Goal: Task Accomplishment & Management: Use online tool/utility

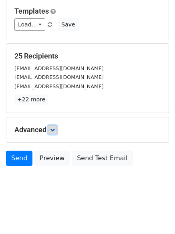
click at [55, 130] on icon at bounding box center [52, 129] width 5 height 5
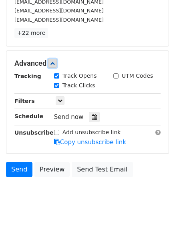
scroll to position [144, 0]
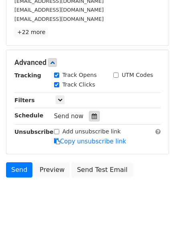
click at [89, 116] on div at bounding box center [94, 116] width 11 height 10
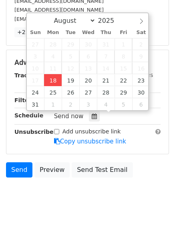
type input "2025-08-18 16:17"
type input "04"
type input "17"
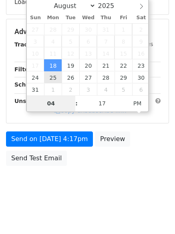
scroll to position [143, 0]
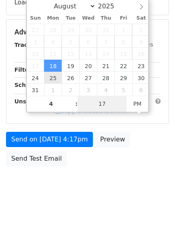
type input "04"
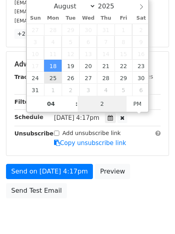
type input "21"
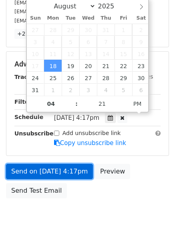
type input "2025-08-18 16:21"
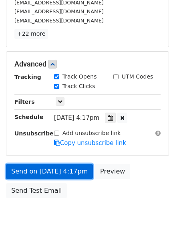
click at [58, 171] on link "Send on Aug 18 at 4:17pm" at bounding box center [49, 171] width 87 height 15
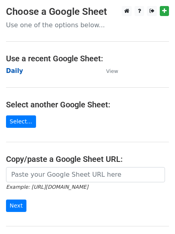
click at [12, 74] on strong "Daily" at bounding box center [14, 70] width 17 height 7
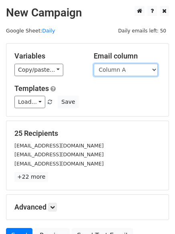
drag, startPoint x: 112, startPoint y: 71, endPoint x: 116, endPoint y: 75, distance: 5.9
click at [112, 71] on select "Column A Column B Column C Column D Column E Column F" at bounding box center [126, 70] width 64 height 12
select select "Column B"
click at [94, 64] on select "Column A Column B Column C Column D Column E Column F" at bounding box center [126, 70] width 64 height 12
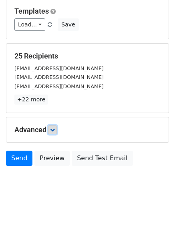
click at [52, 130] on icon at bounding box center [52, 129] width 5 height 5
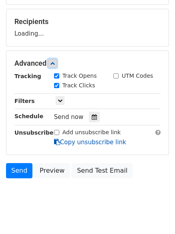
scroll to position [114, 0]
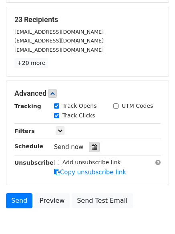
click at [89, 149] on div at bounding box center [94, 147] width 11 height 10
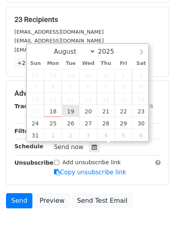
type input "2025-08-19 12:00"
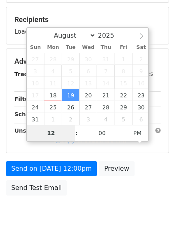
type input "5"
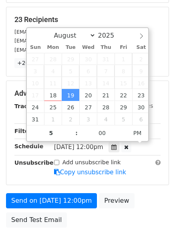
type input "2025-08-19 17:00"
click at [55, 208] on div "Send on Aug 19 at 12:00pm Preview Send Test Email" at bounding box center [87, 212] width 175 height 38
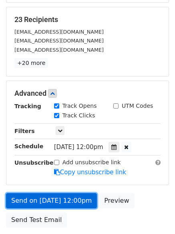
click at [56, 202] on link "Send on Aug 19 at 12:00pm" at bounding box center [51, 200] width 91 height 15
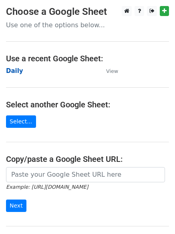
click at [11, 70] on strong "Daily" at bounding box center [14, 70] width 17 height 7
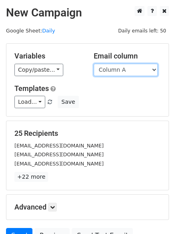
click at [124, 67] on select "Column A Column B Column C Column D Column E Column F" at bounding box center [126, 70] width 64 height 12
select select "Column C"
click at [94, 64] on select "Column A Column B Column C Column D Column E Column F" at bounding box center [126, 70] width 64 height 12
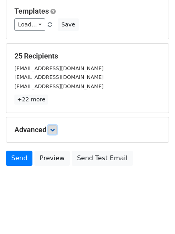
click at [54, 132] on icon at bounding box center [52, 129] width 5 height 5
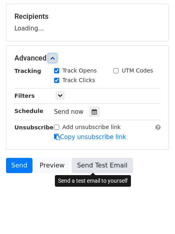
scroll to position [118, 0]
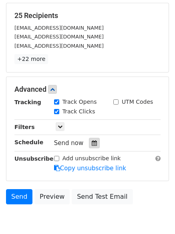
click at [92, 146] on div at bounding box center [94, 143] width 11 height 10
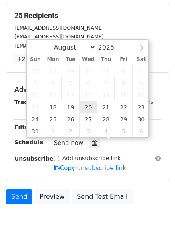
type input "2025-08-20 12:00"
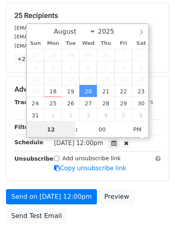
scroll to position [0, 0]
type input "6"
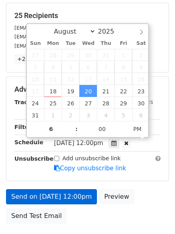
type input "2025-08-20 18:00"
click at [46, 192] on div "Send on Aug 20 at 12:00pm Preview Send Test Email" at bounding box center [87, 208] width 175 height 38
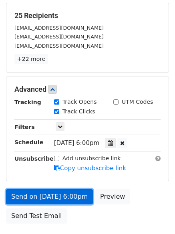
click at [52, 195] on link "Send on Aug 20 at 6:00pm" at bounding box center [49, 196] width 87 height 15
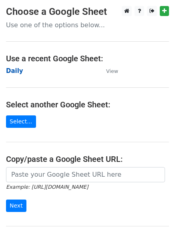
click at [8, 72] on strong "Daily" at bounding box center [14, 70] width 17 height 7
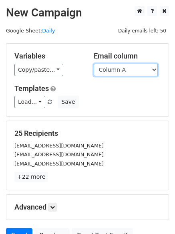
click at [128, 74] on select "Column A Column B Column C Column D Column E Column F" at bounding box center [126, 70] width 64 height 12
select select "Column D"
click at [94, 64] on select "Column A Column B Column C Column D Column E Column F" at bounding box center [126, 70] width 64 height 12
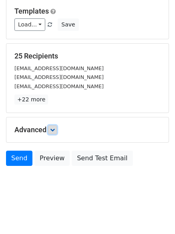
click at [53, 128] on icon at bounding box center [52, 129] width 5 height 5
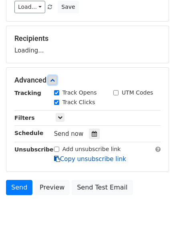
scroll to position [112, 0]
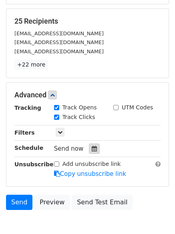
click at [92, 146] on icon at bounding box center [94, 149] width 5 height 6
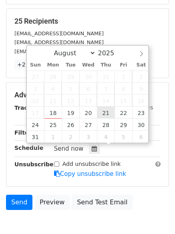
type input "2025-08-21 12:00"
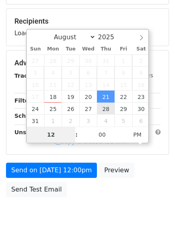
type input "7"
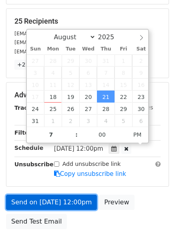
type input "2025-08-21 19:00"
click at [55, 198] on link "Send on Aug 21 at 12:00pm" at bounding box center [51, 201] width 91 height 15
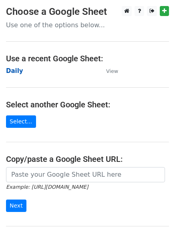
click at [10, 68] on strong "Daily" at bounding box center [14, 70] width 17 height 7
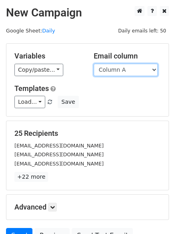
click at [123, 70] on select "Column A Column B Column C Column D Column E Column F" at bounding box center [126, 70] width 64 height 12
select select "Column E"
click at [94, 64] on select "Column A Column B Column C Column D Column E Column F" at bounding box center [126, 70] width 64 height 12
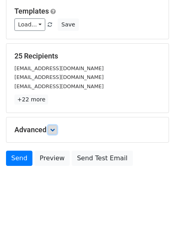
click at [56, 133] on link at bounding box center [52, 129] width 9 height 9
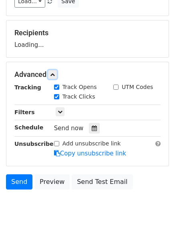
scroll to position [117, 0]
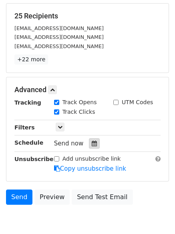
click at [92, 144] on icon at bounding box center [94, 143] width 5 height 6
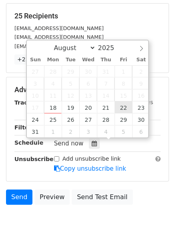
type input "2025-08-22 12:00"
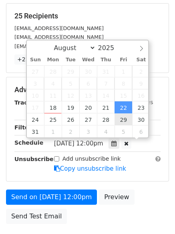
scroll to position [0, 0]
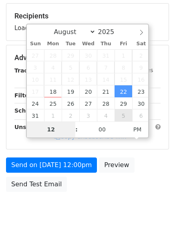
type input "8"
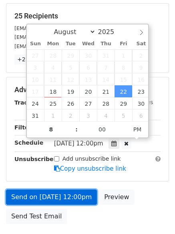
type input "2025-08-22 20:00"
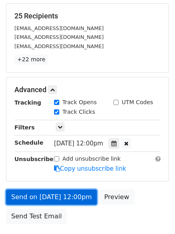
click at [63, 194] on link "Send on Aug 22 at 12:00pm" at bounding box center [51, 196] width 91 height 15
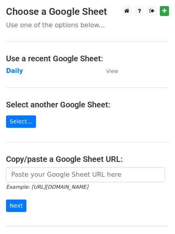
click at [14, 66] on td "Daily" at bounding box center [52, 70] width 92 height 9
click at [14, 68] on strong "Daily" at bounding box center [14, 70] width 17 height 7
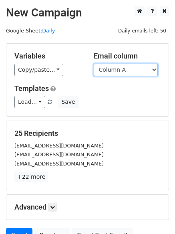
click at [129, 72] on select "Column A Column B Column C Column D Column E Column F" at bounding box center [126, 70] width 64 height 12
select select "Column F"
click at [94, 64] on select "Column A Column B Column C Column D Column E Column F" at bounding box center [126, 70] width 64 height 12
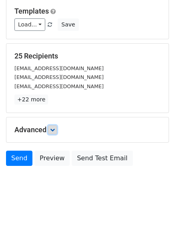
click at [56, 132] on link at bounding box center [52, 129] width 9 height 9
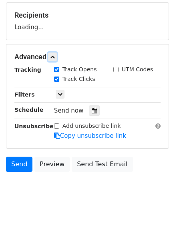
scroll to position [120, 0]
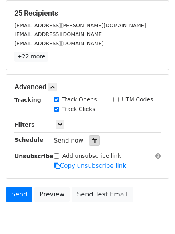
click at [93, 138] on div at bounding box center [94, 140] width 11 height 10
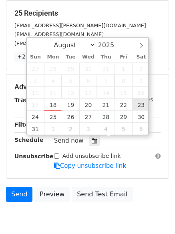
type input "[DATE] 12:00"
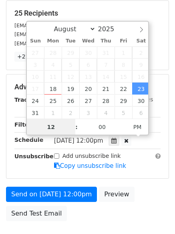
scroll to position [0, 0]
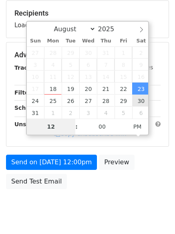
type input "9"
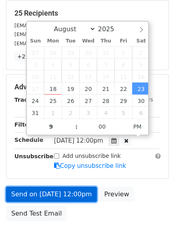
type input "[DATE] 21:00"
click at [44, 197] on link "Send on [DATE] 12:00pm" at bounding box center [51, 193] width 91 height 15
